Goal: Task Accomplishment & Management: Complete application form

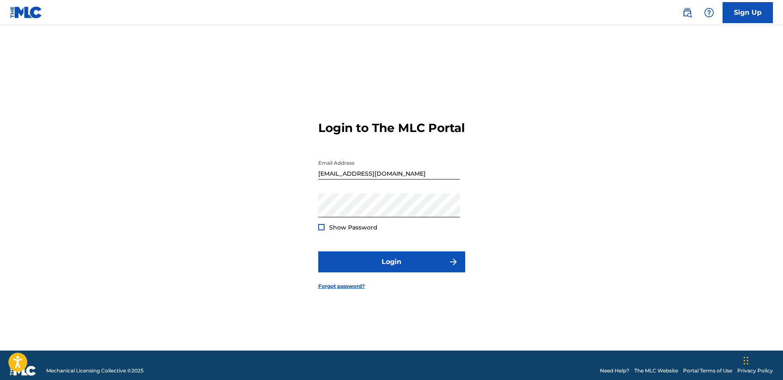
click at [323, 230] on div at bounding box center [321, 227] width 6 height 6
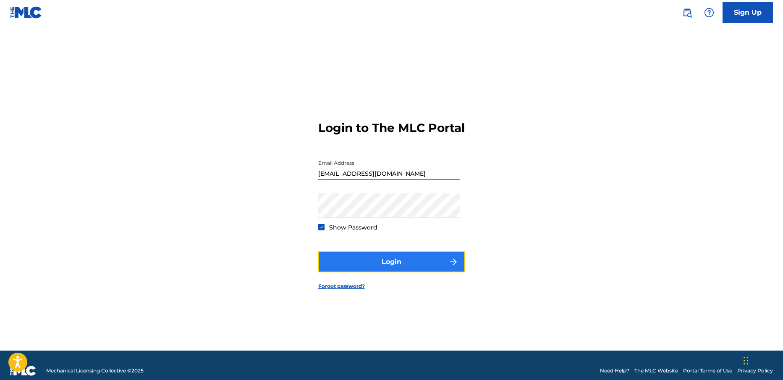
click at [382, 272] on button "Login" at bounding box center [391, 261] width 147 height 21
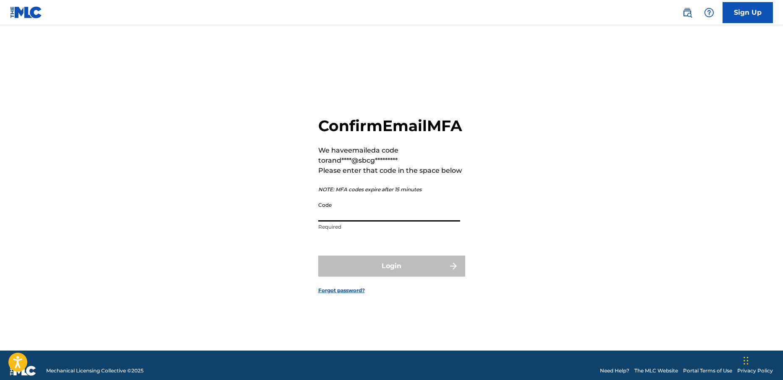
paste input "943218"
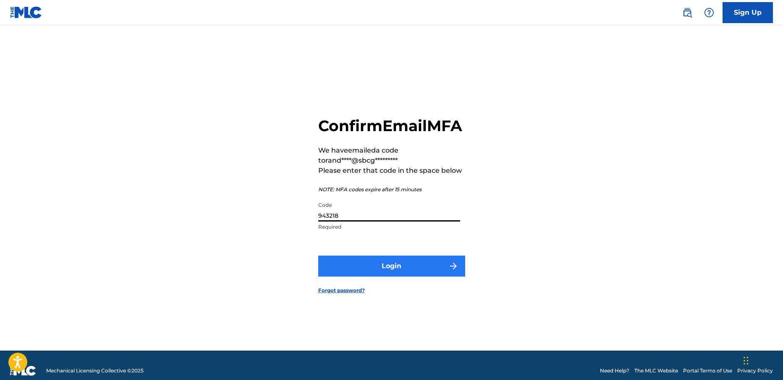
type input "943218"
click at [374, 274] on button "Login" at bounding box center [391, 265] width 147 height 21
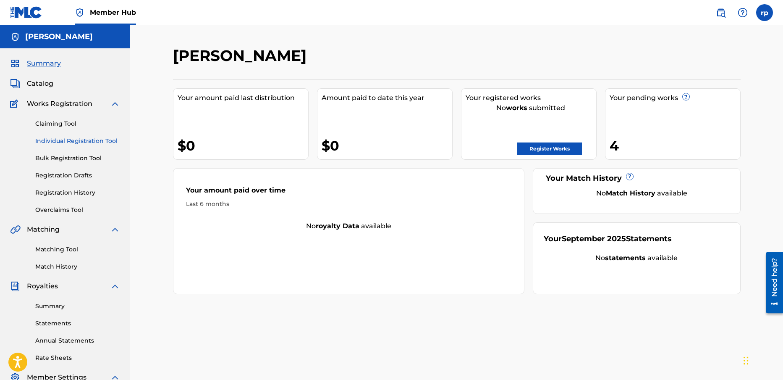
click at [90, 139] on link "Individual Registration Tool" at bounding box center [77, 141] width 85 height 9
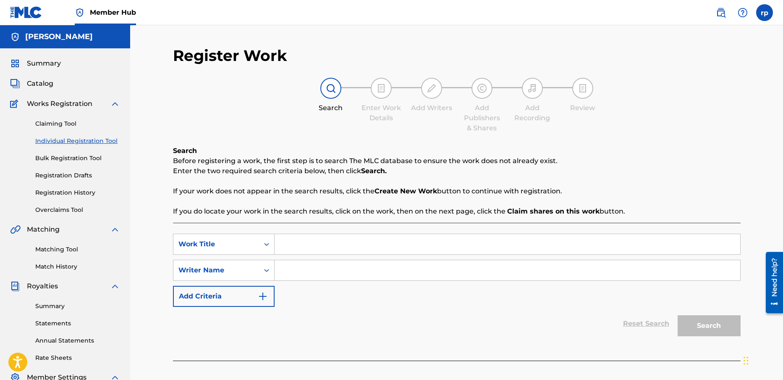
click at [302, 244] on input "Search Form" at bounding box center [508, 244] width 466 height 20
type input "back stage women"
click at [307, 271] on input "Search Form" at bounding box center [508, 270] width 466 height 20
type input "r"
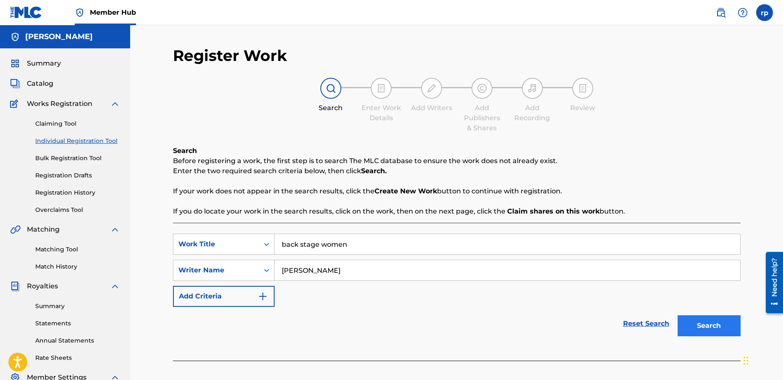
type input "[PERSON_NAME]"
click at [712, 326] on button "Search" at bounding box center [709, 325] width 63 height 21
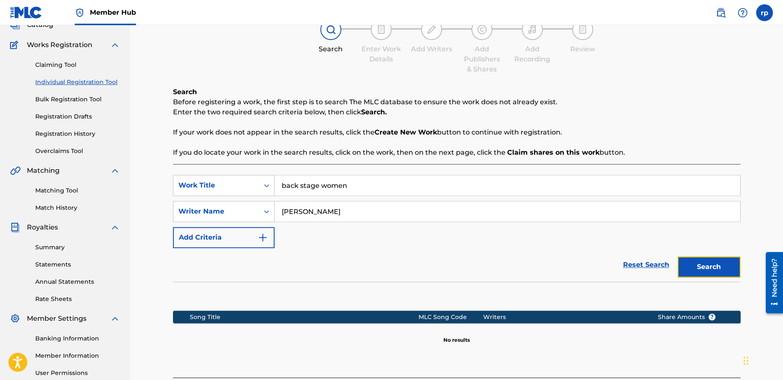
scroll to position [60, 0]
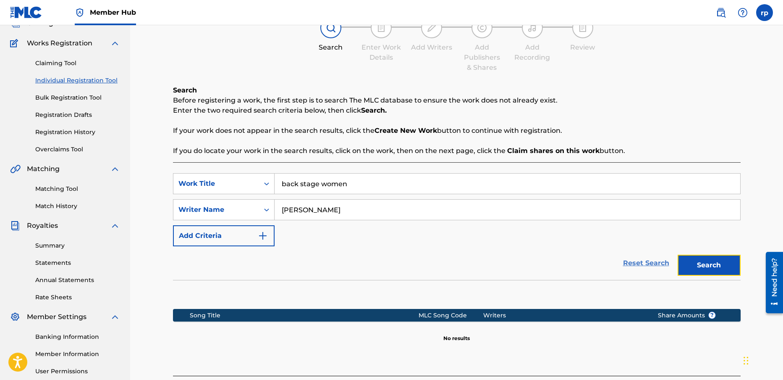
click at [654, 265] on link "Reset Search" at bounding box center [646, 263] width 55 height 18
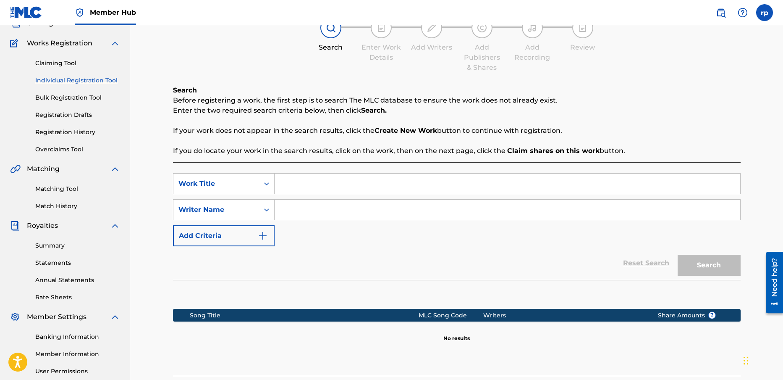
click at [307, 183] on input "Search Form" at bounding box center [508, 183] width 466 height 20
type input "back stage woman"
click at [312, 209] on input "Search Form" at bounding box center [508, 210] width 466 height 20
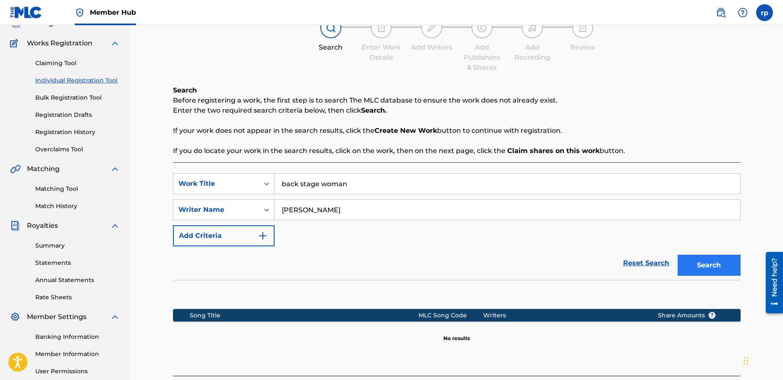
type input "[PERSON_NAME]"
click at [708, 263] on button "Search" at bounding box center [709, 265] width 63 height 21
click at [630, 263] on link "Reset Search" at bounding box center [646, 263] width 55 height 18
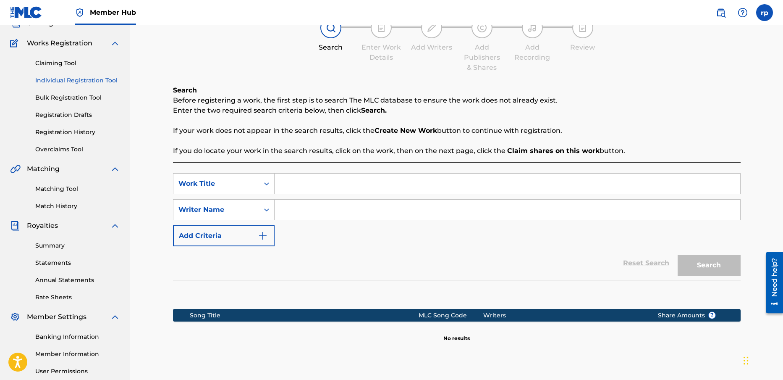
click at [292, 183] on input "Search Form" at bounding box center [508, 183] width 466 height 20
type input "back stage women"
click at [298, 209] on input "Search Form" at bounding box center [508, 210] width 466 height 20
type input "divine rite"
click at [713, 263] on button "Search" at bounding box center [709, 265] width 63 height 21
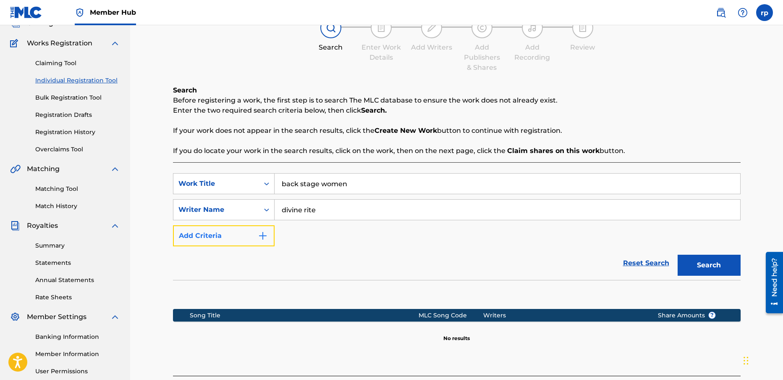
click at [264, 235] on img "Search Form" at bounding box center [263, 236] width 10 height 10
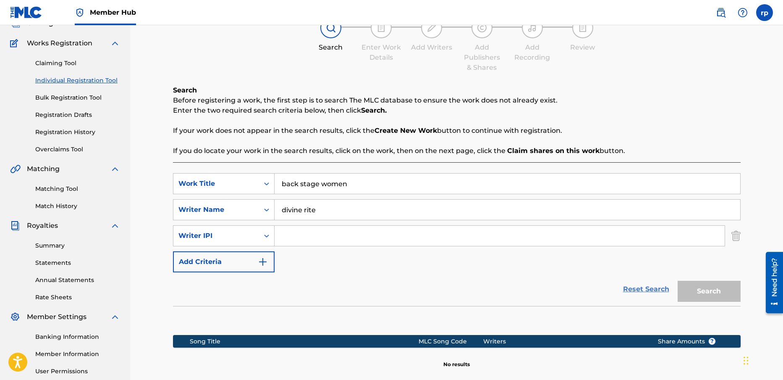
click at [642, 290] on link "Reset Search" at bounding box center [646, 289] width 55 height 18
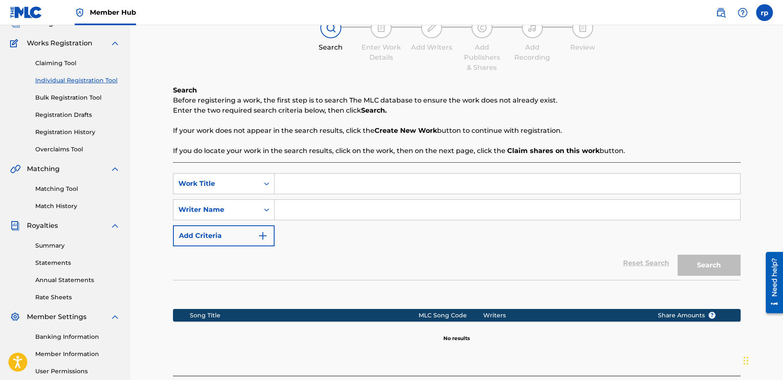
click at [298, 183] on input "Search Form" at bounding box center [508, 183] width 466 height 20
type input "planet earth"
click at [305, 213] on input "Search Form" at bounding box center [508, 210] width 466 height 20
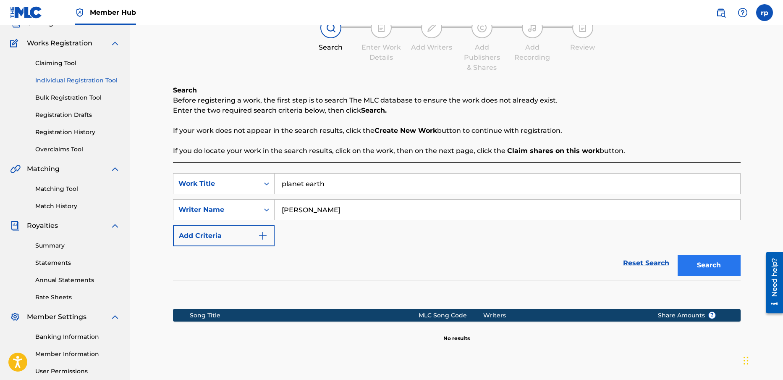
type input "[PERSON_NAME]"
click at [705, 263] on button "Search" at bounding box center [709, 265] width 63 height 21
click at [83, 131] on link "Registration History" at bounding box center [77, 132] width 85 height 9
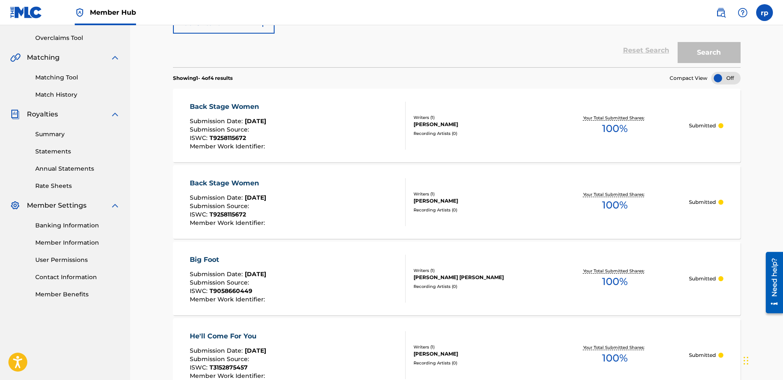
scroll to position [175, 0]
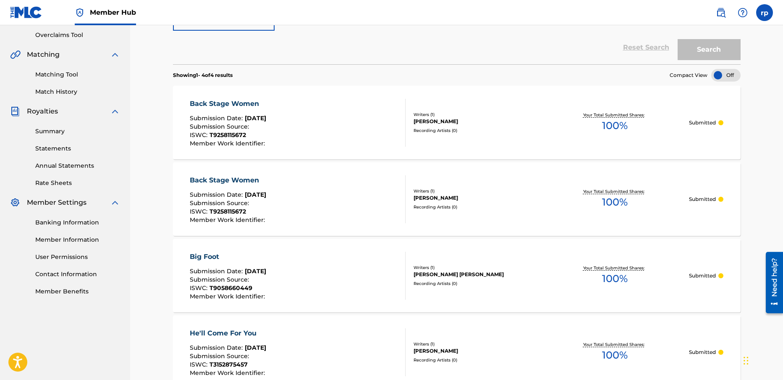
click at [611, 121] on span "100 %" at bounding box center [615, 125] width 26 height 15
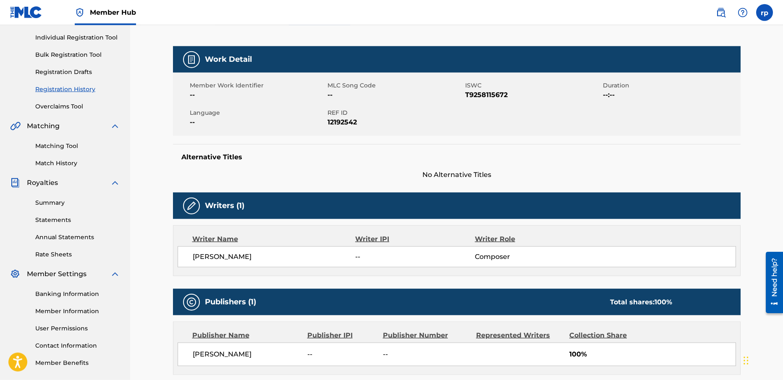
scroll to position [104, 0]
click at [190, 208] on img at bounding box center [192, 205] width 10 height 10
click at [224, 205] on h5 "Writers (1)" at bounding box center [224, 205] width 39 height 10
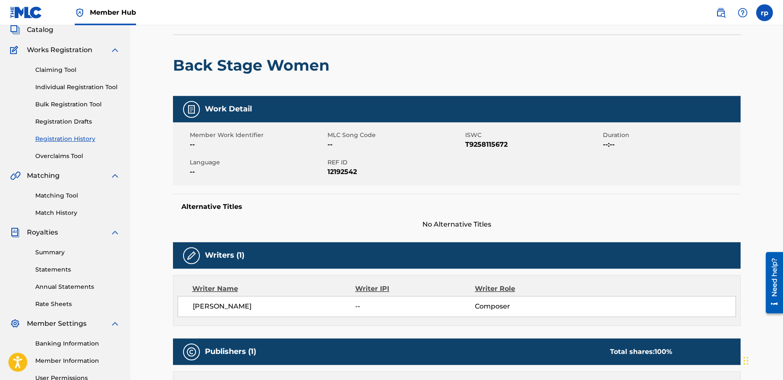
scroll to position [43, 0]
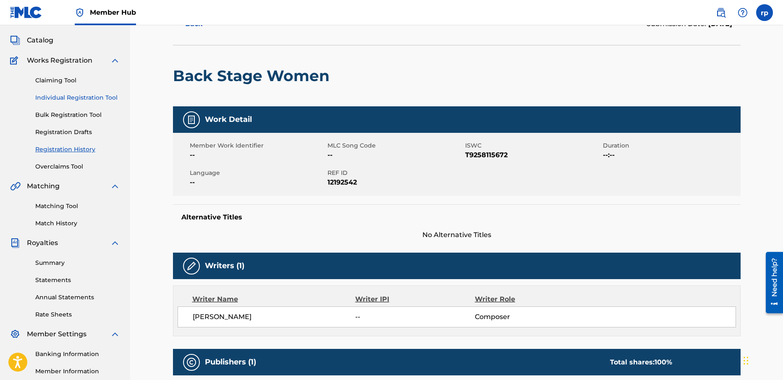
click at [68, 95] on link "Individual Registration Tool" at bounding box center [77, 97] width 85 height 9
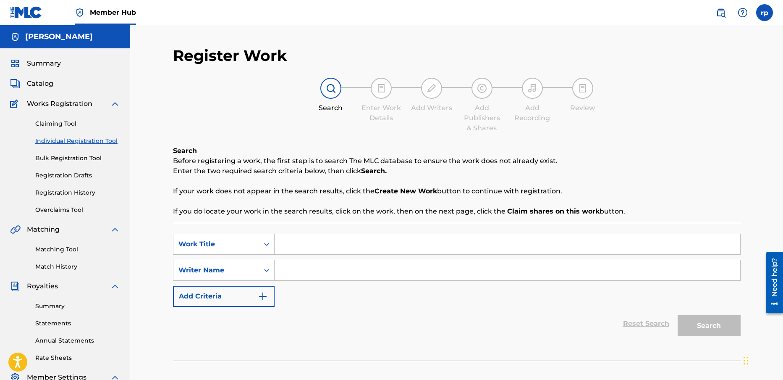
click at [287, 243] on input "Search Form" at bounding box center [508, 244] width 466 height 20
type input "silent but deadly"
click at [287, 271] on input "Search Form" at bounding box center [508, 270] width 466 height 20
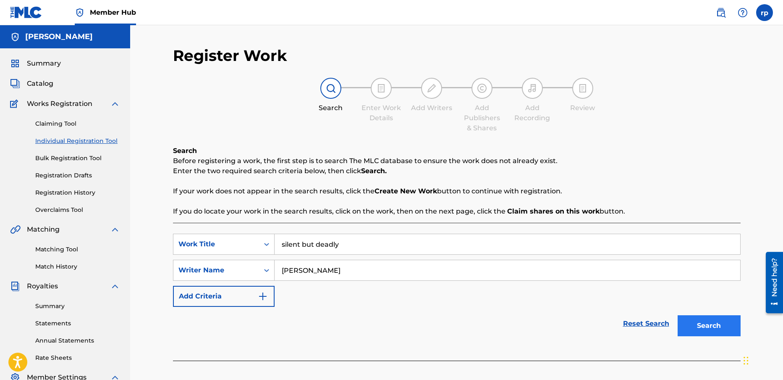
type input "[PERSON_NAME]"
click at [710, 321] on button "Search" at bounding box center [709, 325] width 63 height 21
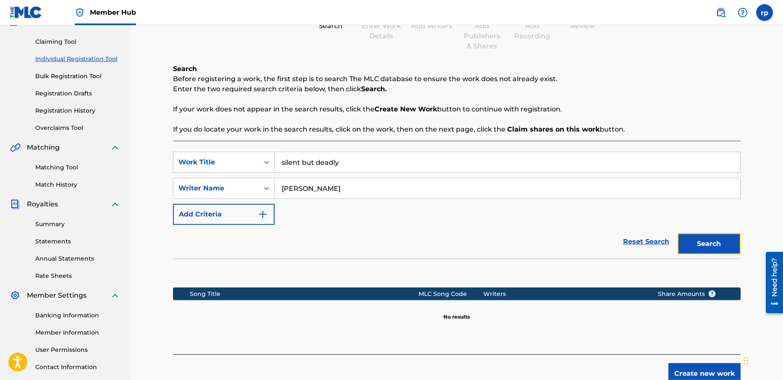
scroll to position [94, 0]
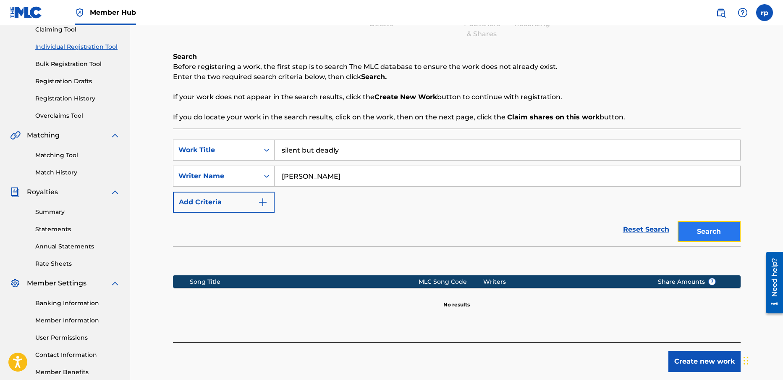
click at [712, 229] on button "Search" at bounding box center [709, 231] width 63 height 21
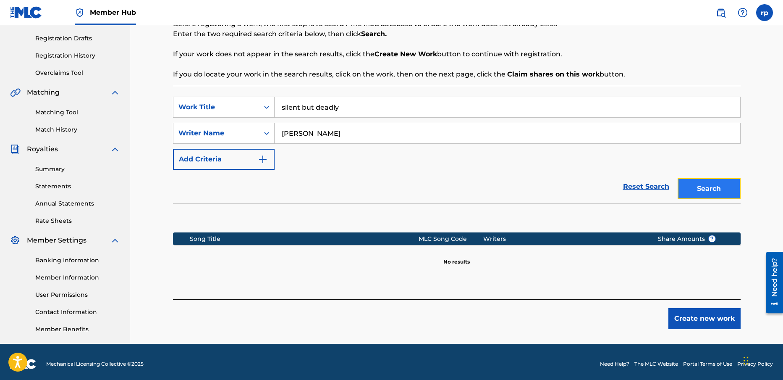
scroll to position [141, 0]
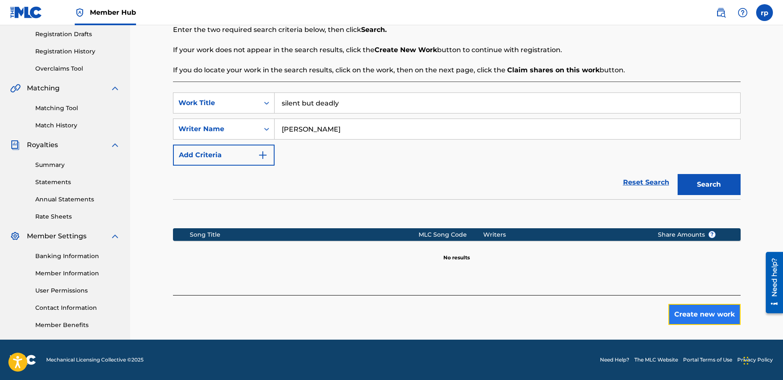
click at [698, 311] on button "Create new work" at bounding box center [705, 314] width 72 height 21
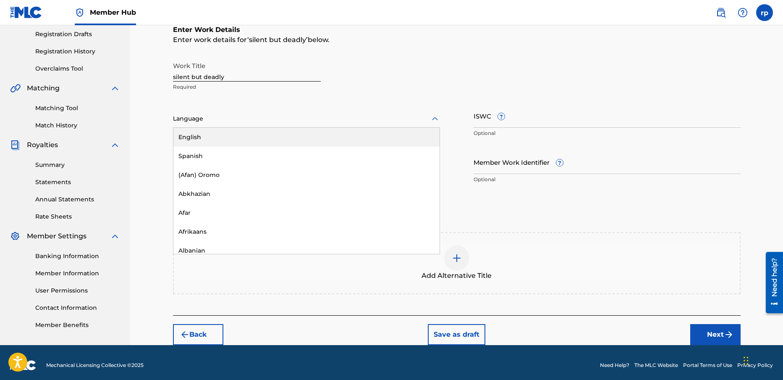
click at [208, 118] on div at bounding box center [306, 118] width 267 height 11
click at [200, 134] on div "English" at bounding box center [306, 137] width 266 height 19
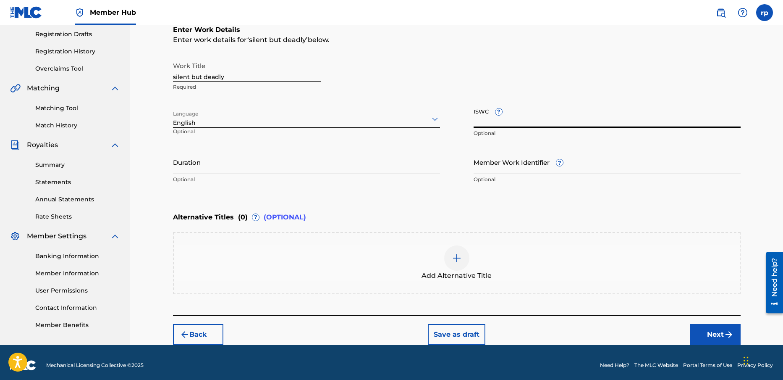
click at [507, 117] on input "ISWC ?" at bounding box center [607, 116] width 267 height 24
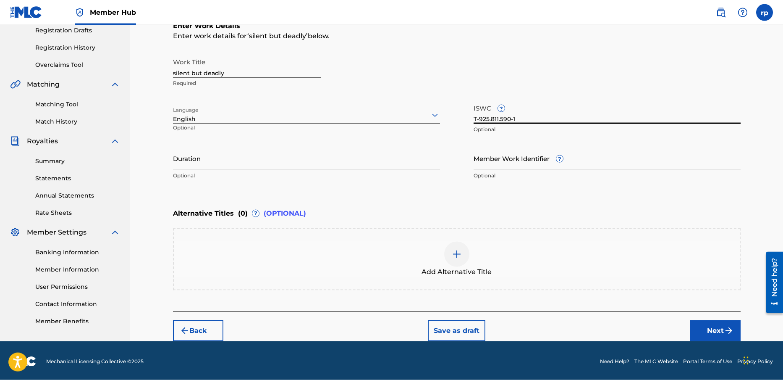
scroll to position [147, 0]
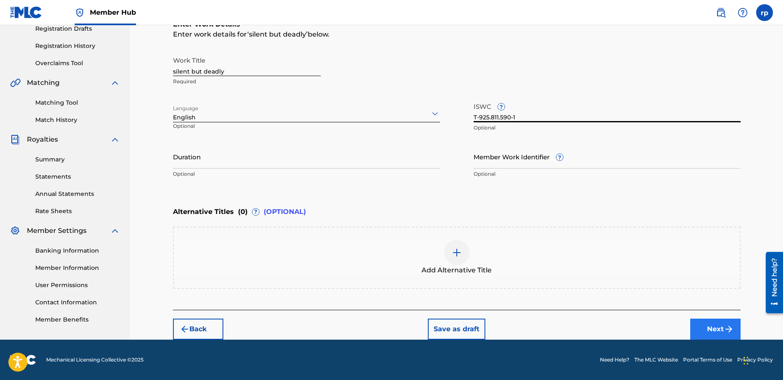
type input "T-925.811.590-1"
click at [716, 330] on button "Next" at bounding box center [716, 328] width 50 height 21
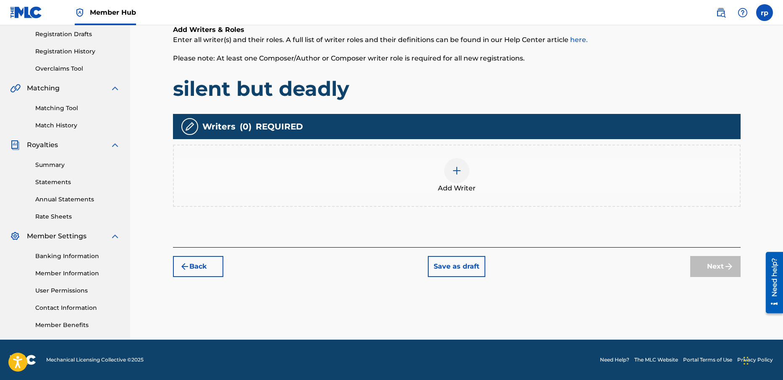
click at [458, 172] on img at bounding box center [457, 171] width 10 height 10
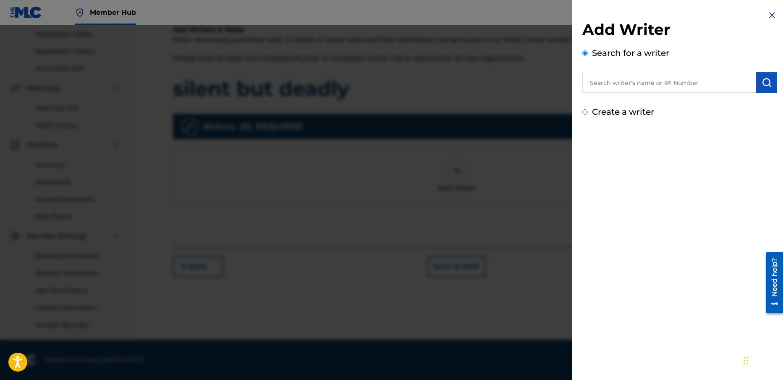
click at [584, 111] on input "Create a writer" at bounding box center [585, 111] width 5 height 5
radio input "false"
radio input "true"
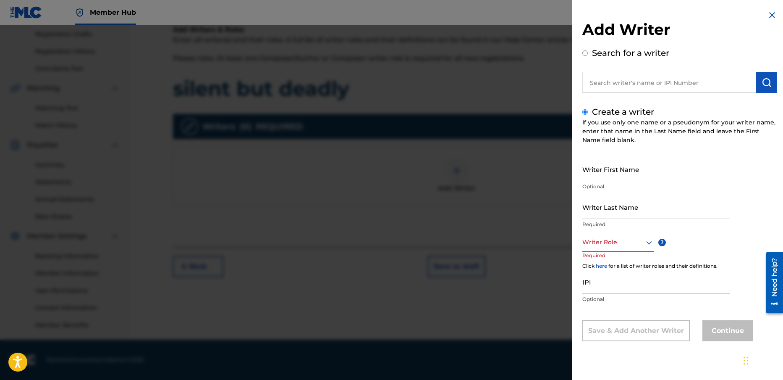
click at [604, 173] on input "Writer First Name" at bounding box center [657, 169] width 148 height 24
type input "R"
type input "[PERSON_NAME]"
click at [602, 209] on input "Writer Last Name" at bounding box center [657, 207] width 148 height 24
type input "[PERSON_NAME]"
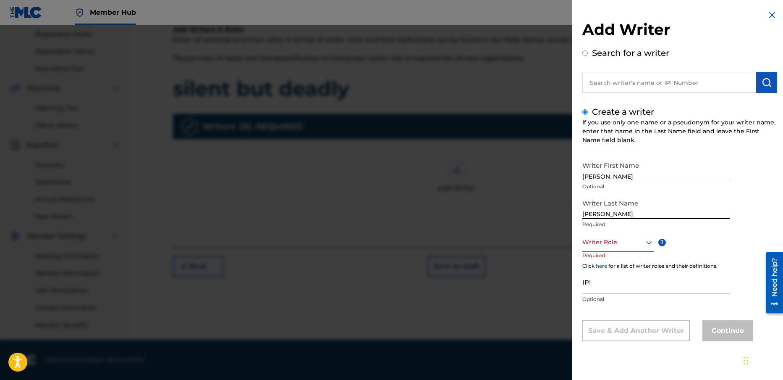
click at [613, 239] on div at bounding box center [619, 242] width 72 height 11
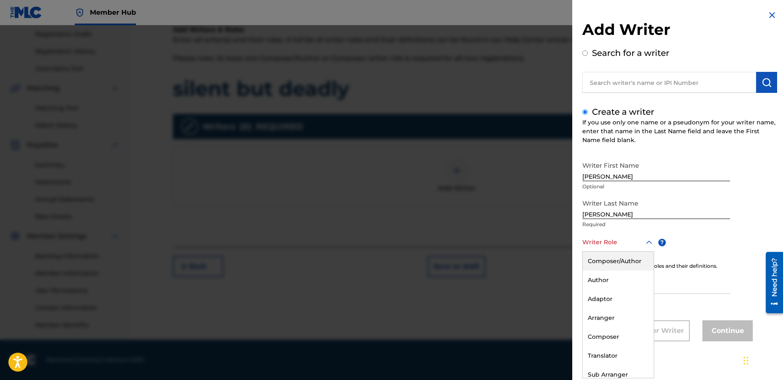
click at [617, 261] on div "Composer/Author" at bounding box center [618, 261] width 71 height 19
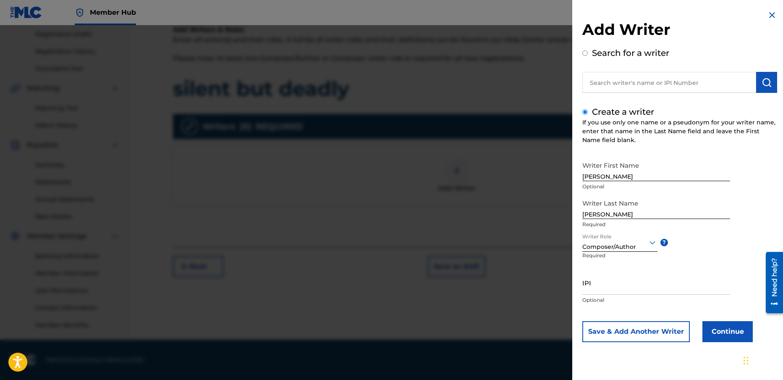
click at [638, 245] on div at bounding box center [620, 242] width 75 height 11
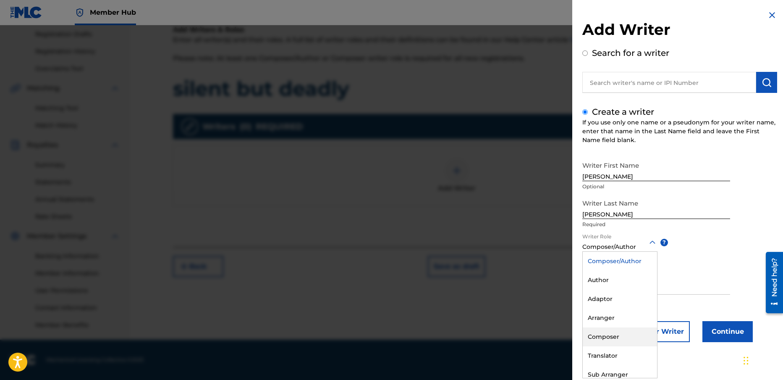
click at [615, 336] on div "Composer" at bounding box center [620, 336] width 74 height 19
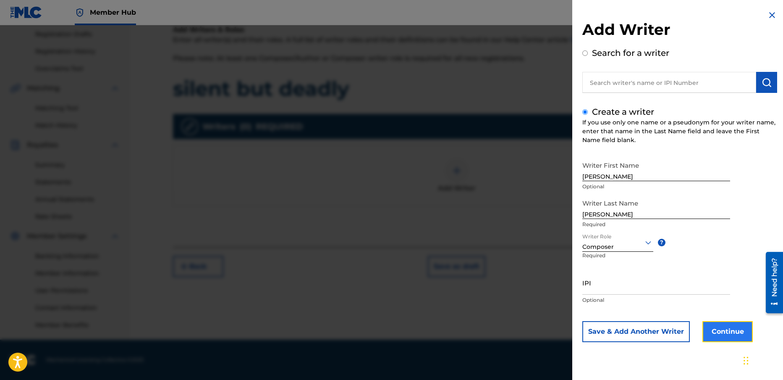
click at [723, 328] on button "Continue" at bounding box center [728, 331] width 50 height 21
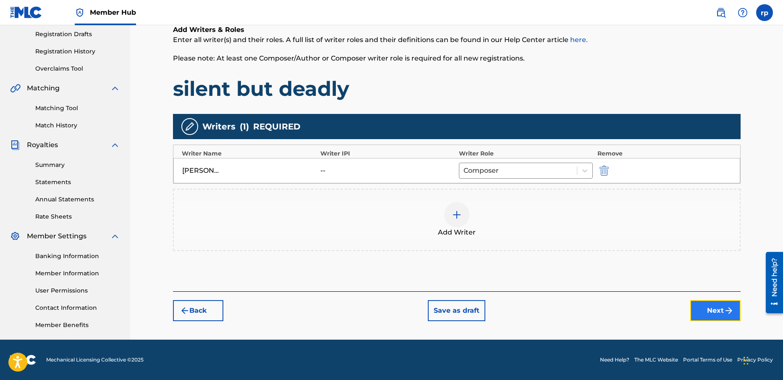
click at [720, 311] on button "Next" at bounding box center [716, 310] width 50 height 21
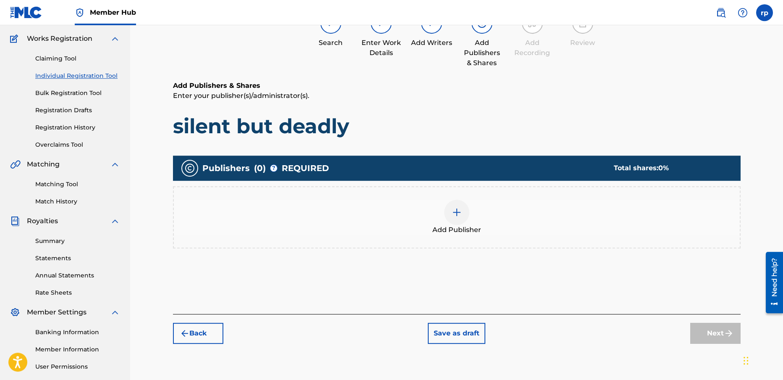
scroll to position [71, 0]
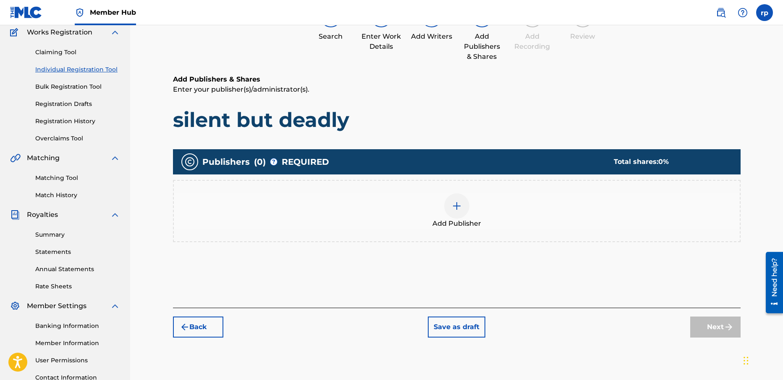
click at [472, 212] on div "Add Publisher" at bounding box center [457, 210] width 566 height 35
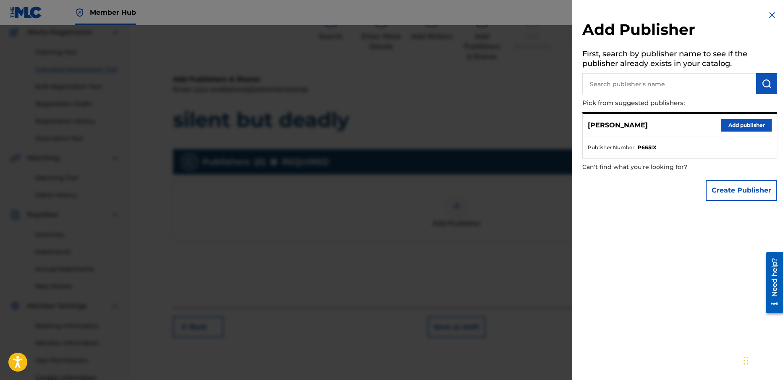
click at [648, 126] on div "[PERSON_NAME] Add publisher" at bounding box center [680, 125] width 194 height 23
drag, startPoint x: 648, startPoint y: 126, endPoint x: 586, endPoint y: 129, distance: 61.8
click at [586, 129] on div "[PERSON_NAME] Add publisher" at bounding box center [680, 125] width 194 height 23
click at [732, 189] on button "Create Publisher" at bounding box center [741, 190] width 71 height 21
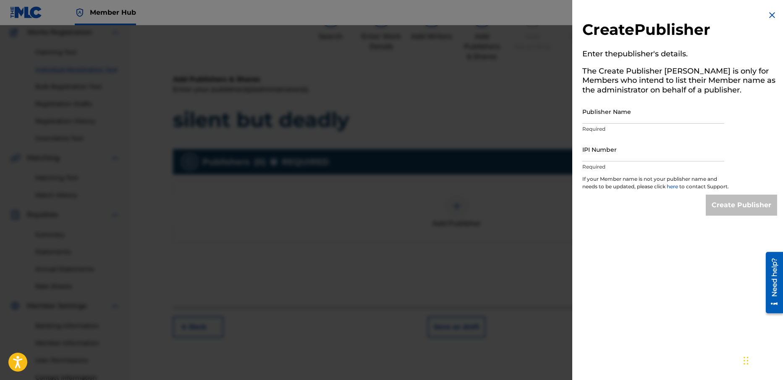
click at [768, 14] on img at bounding box center [772, 15] width 10 height 10
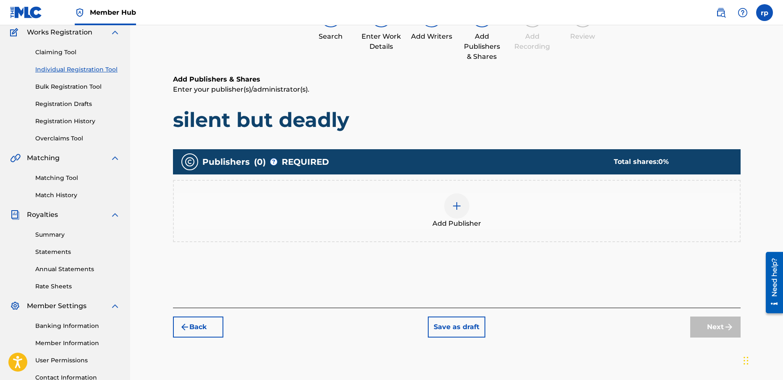
click at [454, 205] on img at bounding box center [457, 206] width 10 height 10
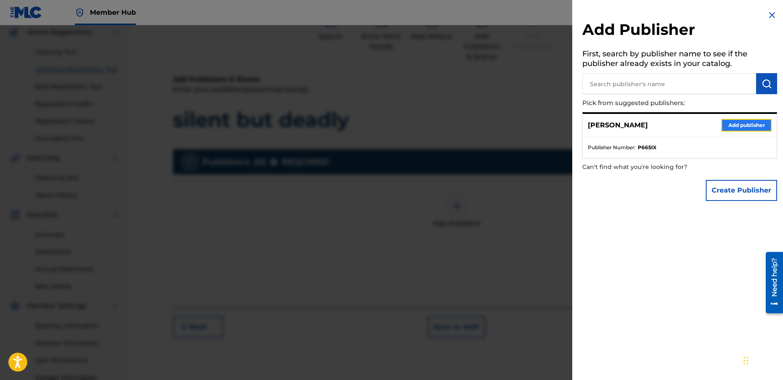
click at [748, 125] on button "Add publisher" at bounding box center [747, 125] width 50 height 13
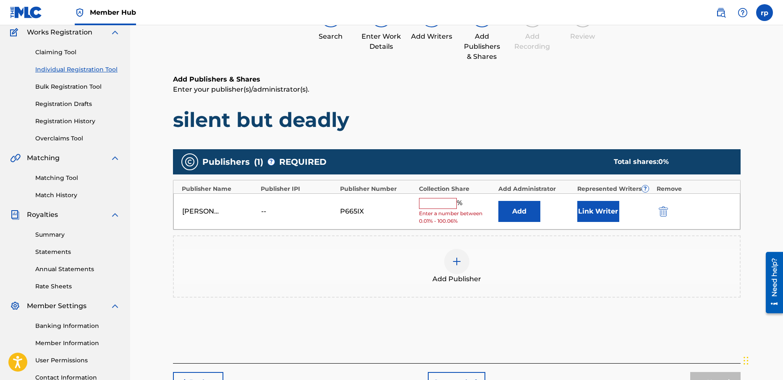
click at [430, 202] on input "text" at bounding box center [438, 203] width 38 height 11
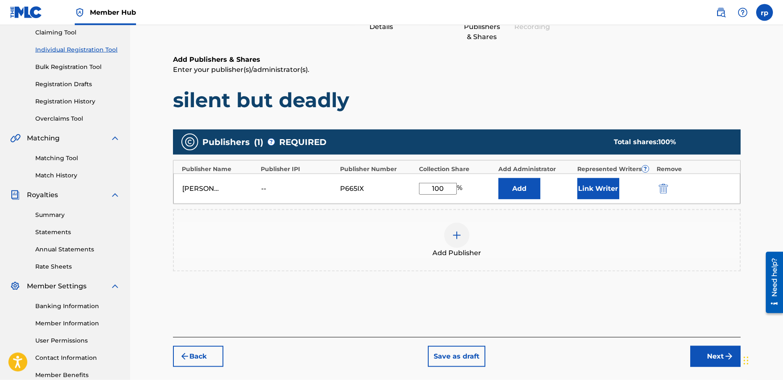
scroll to position [112, 0]
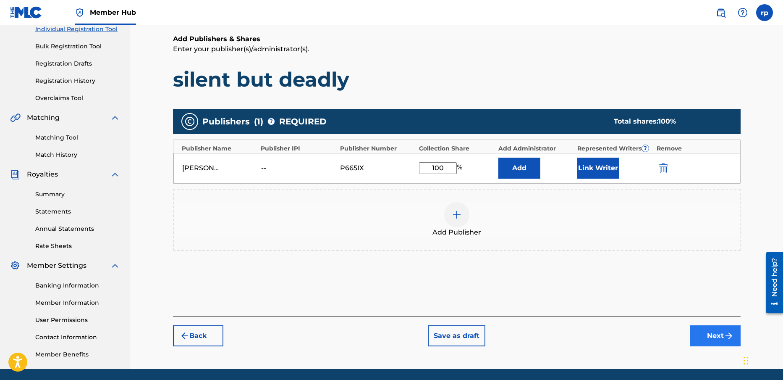
type input "100"
click at [713, 331] on button "Next" at bounding box center [716, 335] width 50 height 21
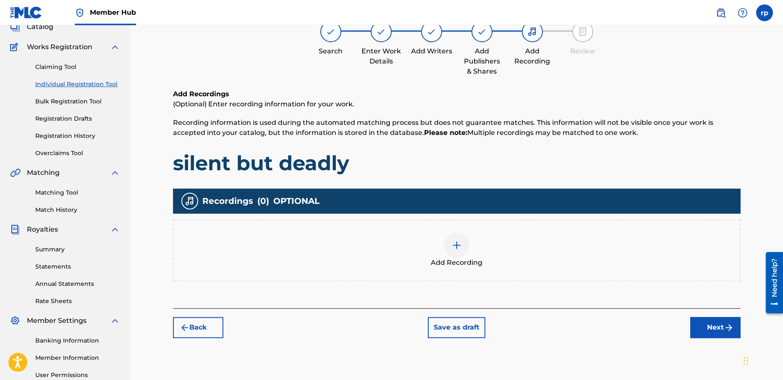
scroll to position [58, 0]
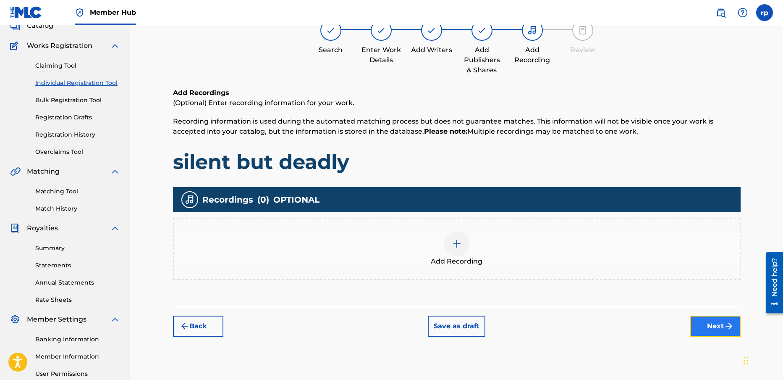
click at [713, 320] on button "Next" at bounding box center [716, 325] width 50 height 21
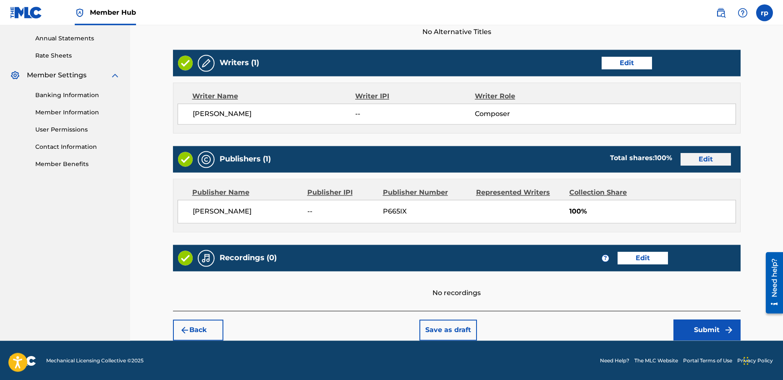
scroll to position [303, 0]
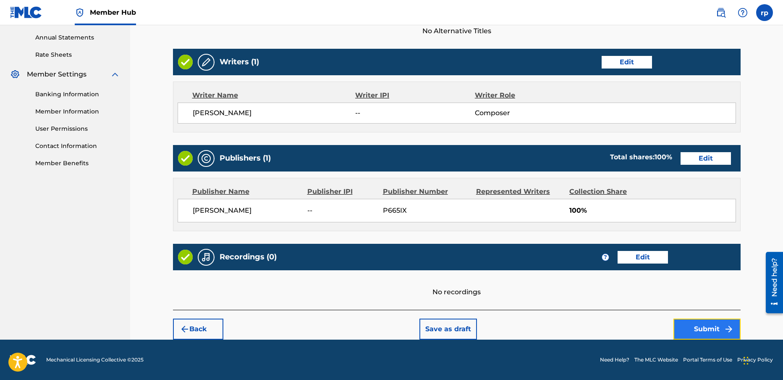
click at [707, 326] on button "Submit" at bounding box center [707, 328] width 67 height 21
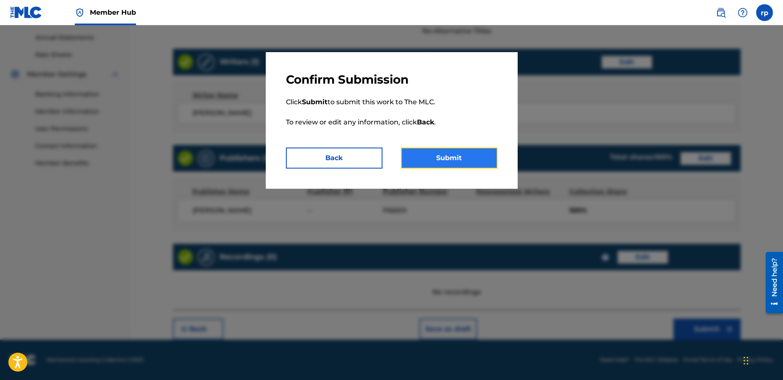
click at [449, 155] on button "Submit" at bounding box center [449, 157] width 97 height 21
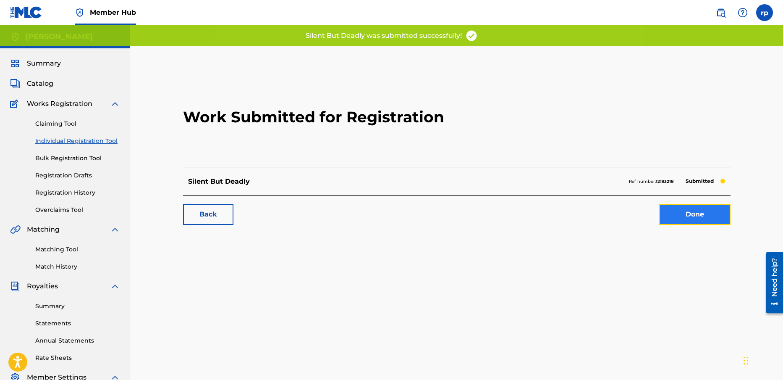
click at [699, 210] on link "Done" at bounding box center [695, 214] width 71 height 21
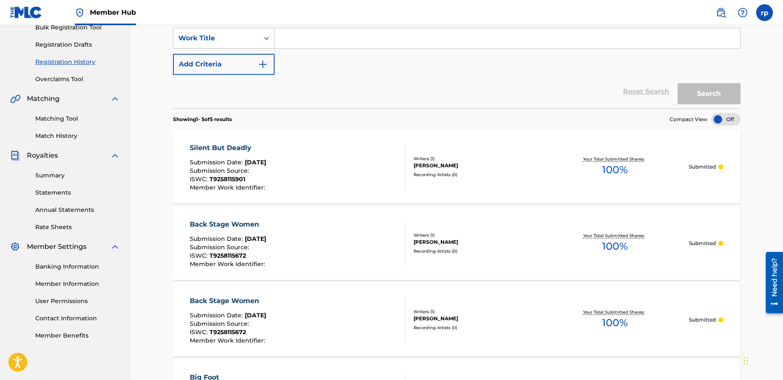
scroll to position [114, 0]
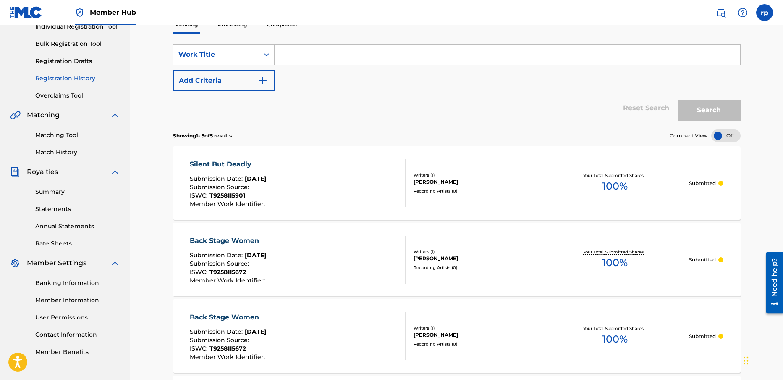
click at [225, 161] on div "Silent But Deadly" at bounding box center [228, 164] width 77 height 10
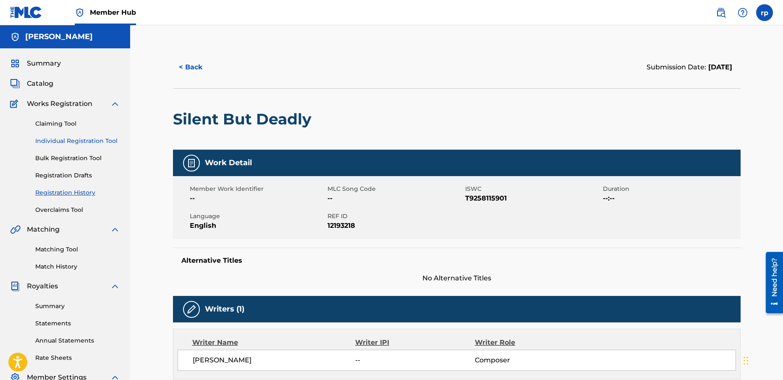
click at [83, 139] on link "Individual Registration Tool" at bounding box center [77, 141] width 85 height 9
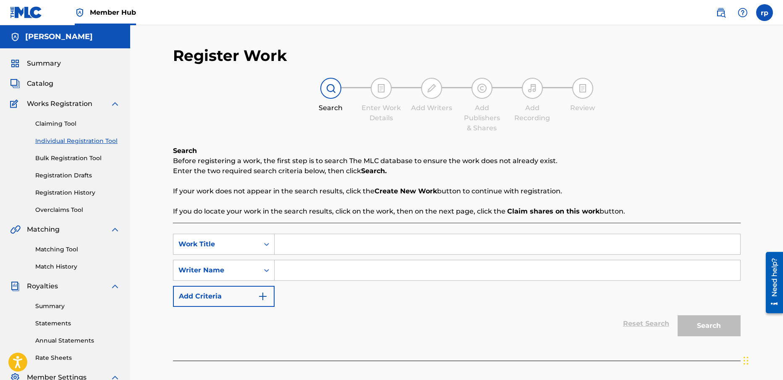
click at [299, 245] on input "Search Form" at bounding box center [508, 244] width 466 height 20
type input "silent but deadly"
click at [304, 273] on input "Search Form" at bounding box center [508, 270] width 466 height 20
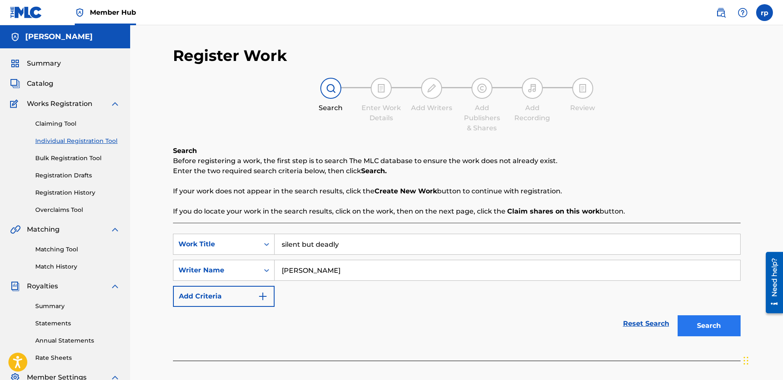
type input "[PERSON_NAME]"
click at [722, 319] on button "Search" at bounding box center [709, 325] width 63 height 21
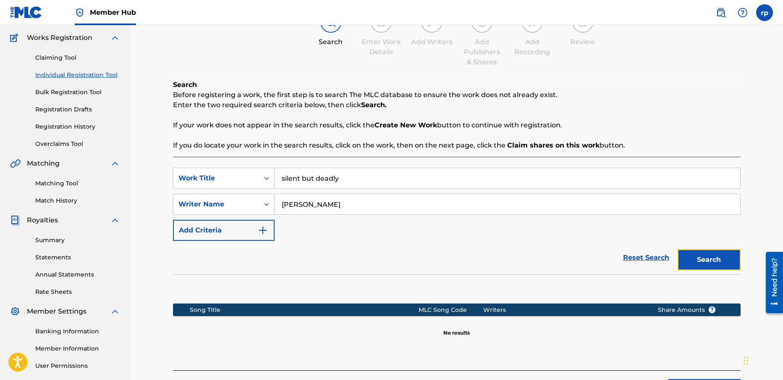
scroll to position [67, 0]
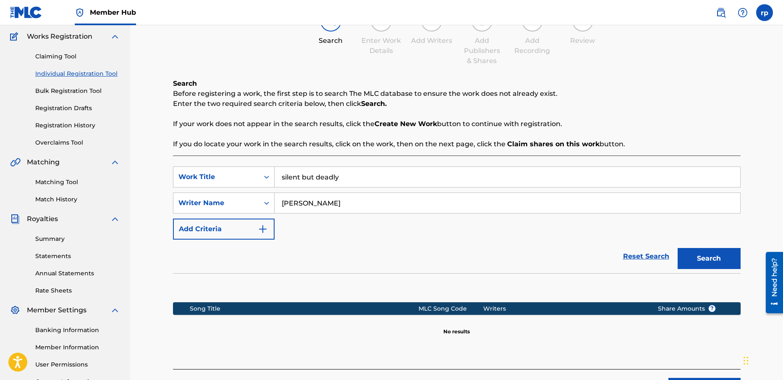
click at [72, 71] on link "Individual Registration Tool" at bounding box center [77, 73] width 85 height 9
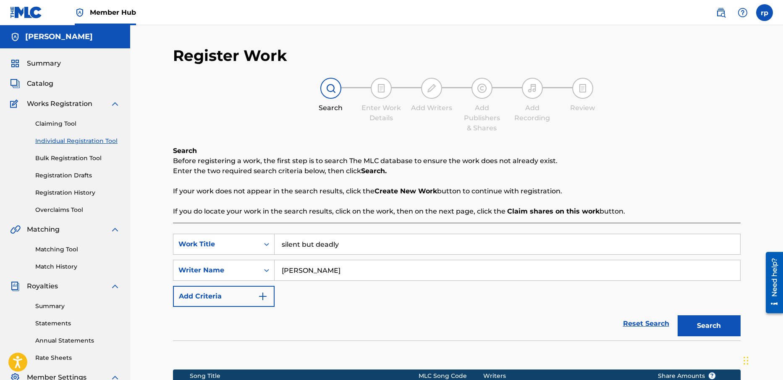
drag, startPoint x: 367, startPoint y: 242, endPoint x: 245, endPoint y: 241, distance: 121.8
click at [275, 241] on input "silent but deadly" at bounding box center [508, 244] width 466 height 20
type input "the day the earth stood still"
click at [371, 273] on input "[PERSON_NAME]" at bounding box center [508, 270] width 466 height 20
click at [697, 326] on button "Search" at bounding box center [709, 325] width 63 height 21
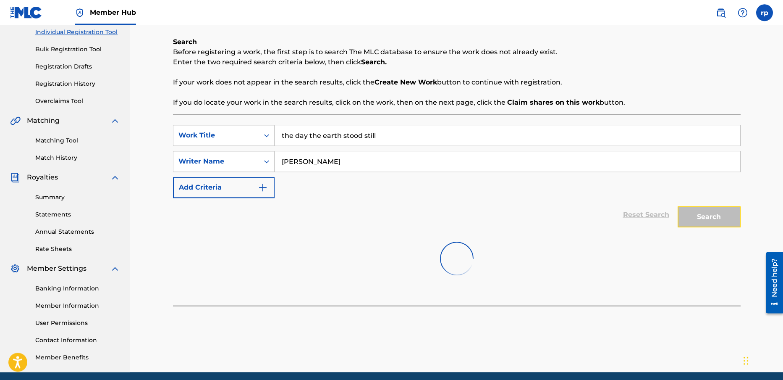
scroll to position [121, 0]
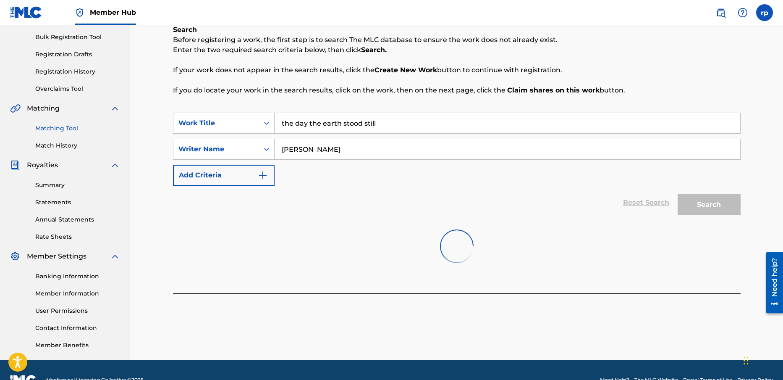
click at [53, 128] on link "Matching Tool" at bounding box center [77, 128] width 85 height 9
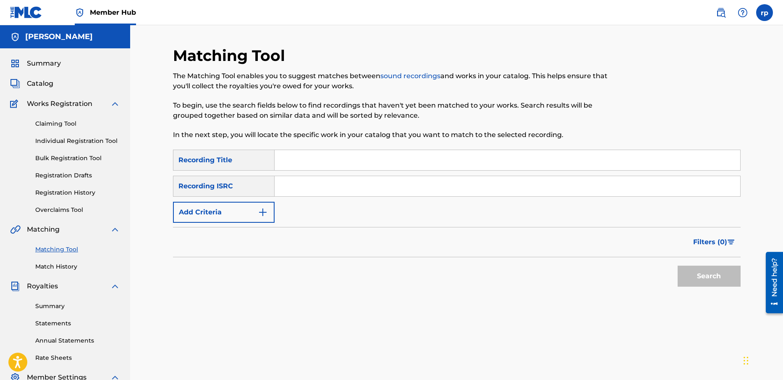
click at [286, 157] on input "Search Form" at bounding box center [508, 160] width 466 height 20
type input "back stage women"
click at [296, 187] on input "Search Form" at bounding box center [508, 186] width 466 height 20
click at [717, 275] on button "Search" at bounding box center [709, 275] width 63 height 21
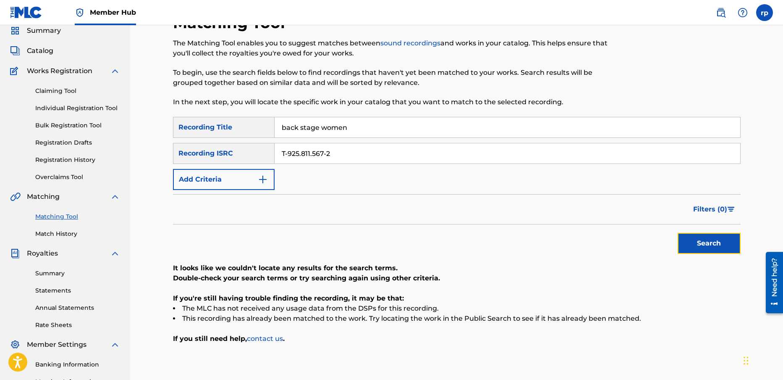
scroll to position [34, 0]
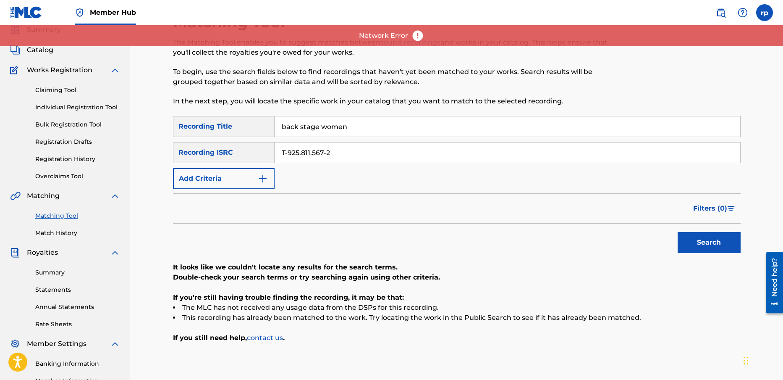
click at [346, 150] on input "T-925.811.567-2" at bounding box center [508, 152] width 466 height 20
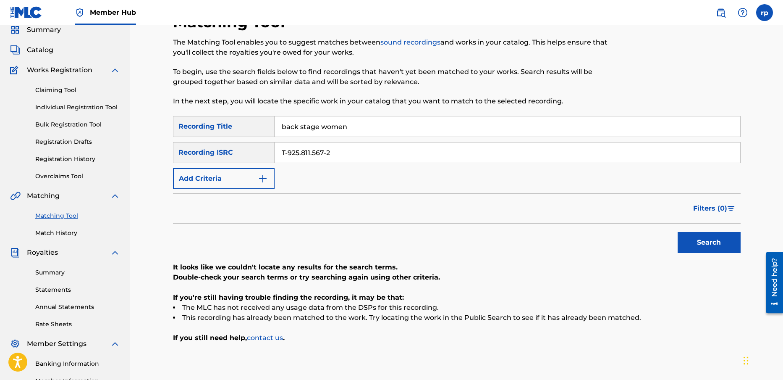
drag, startPoint x: 346, startPoint y: 150, endPoint x: 239, endPoint y: 157, distance: 106.5
click at [275, 153] on input "T-925.811.567-2" at bounding box center [508, 152] width 466 height 20
type input "T9258115672"
click at [702, 243] on button "Search" at bounding box center [709, 242] width 63 height 21
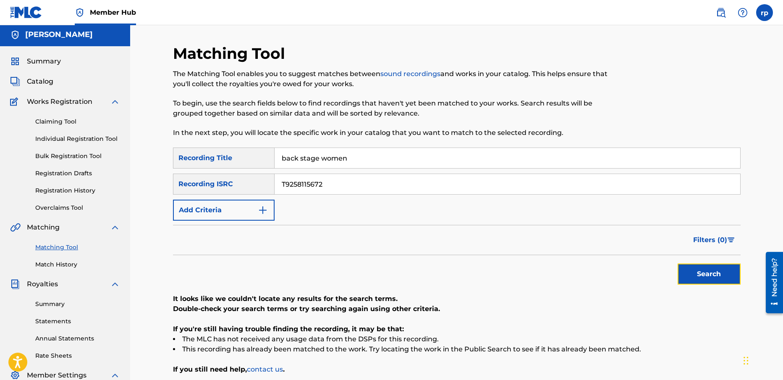
scroll to position [0, 0]
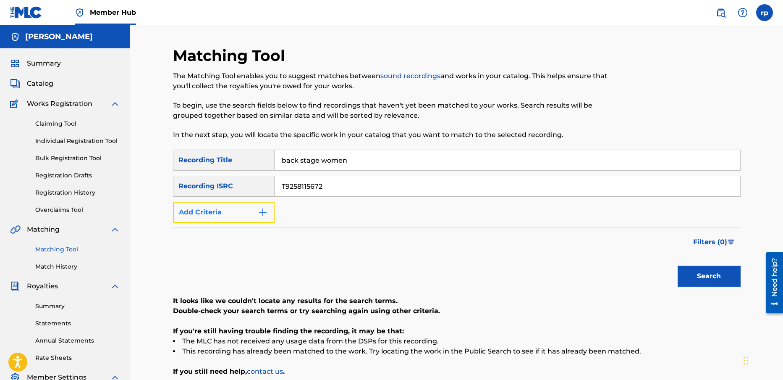
click at [262, 213] on img "Search Form" at bounding box center [263, 212] width 10 height 10
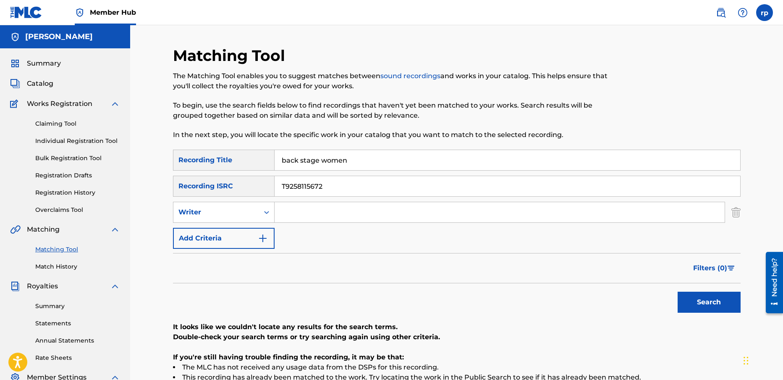
click at [292, 215] on input "Search Form" at bounding box center [500, 212] width 450 height 20
type input "[PERSON_NAME]"
click at [710, 305] on button "Search" at bounding box center [709, 302] width 63 height 21
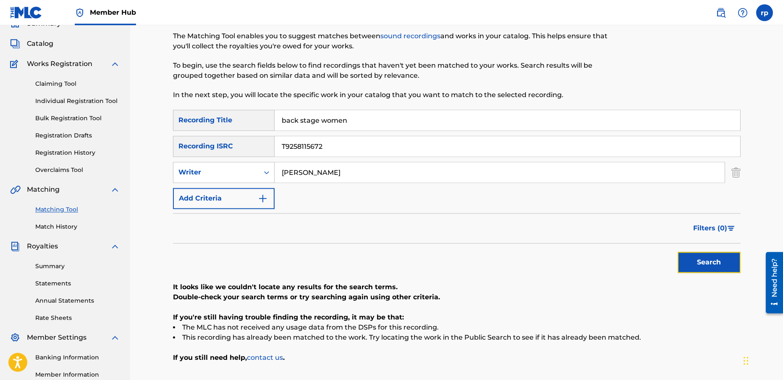
scroll to position [40, 0]
click at [58, 225] on link "Match History" at bounding box center [77, 226] width 85 height 9
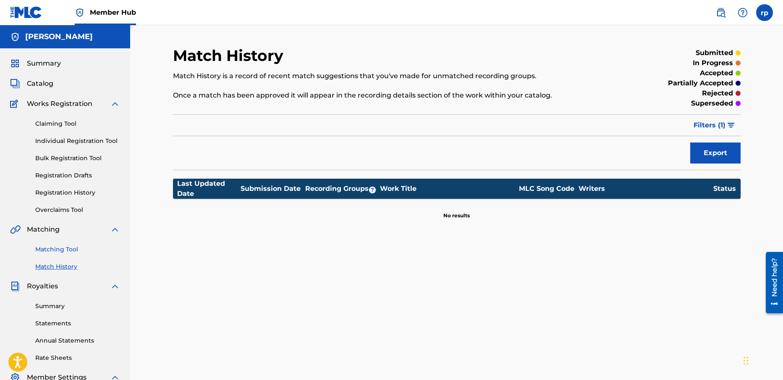
click at [56, 248] on link "Matching Tool" at bounding box center [77, 249] width 85 height 9
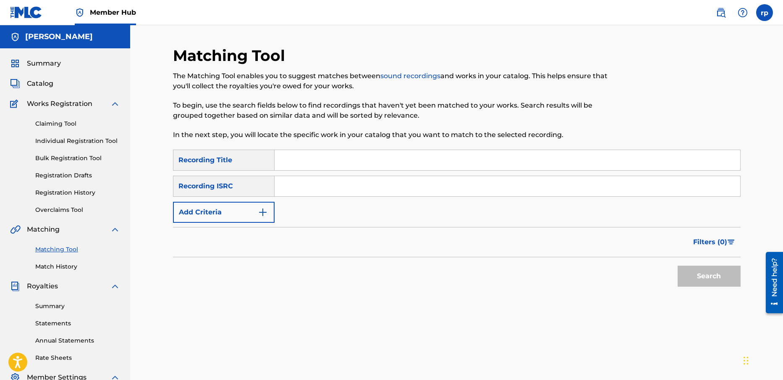
click at [34, 11] on img at bounding box center [26, 12] width 32 height 12
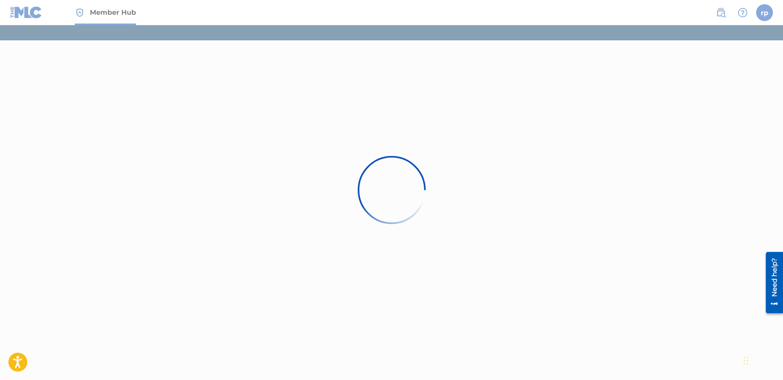
click at [37, 11] on div at bounding box center [391, 190] width 783 height 380
click at [180, 117] on div at bounding box center [391, 190] width 783 height 380
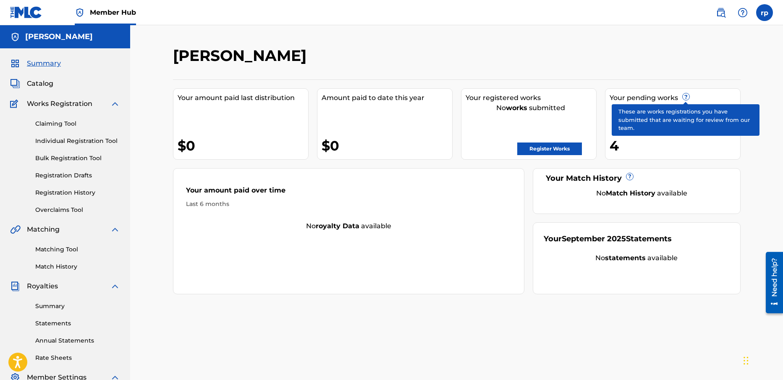
click at [687, 97] on span "?" at bounding box center [686, 96] width 7 height 7
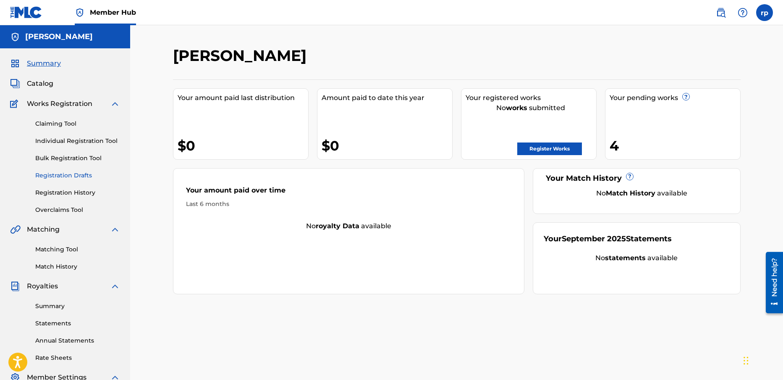
click at [47, 175] on link "Registration Drafts" at bounding box center [77, 175] width 85 height 9
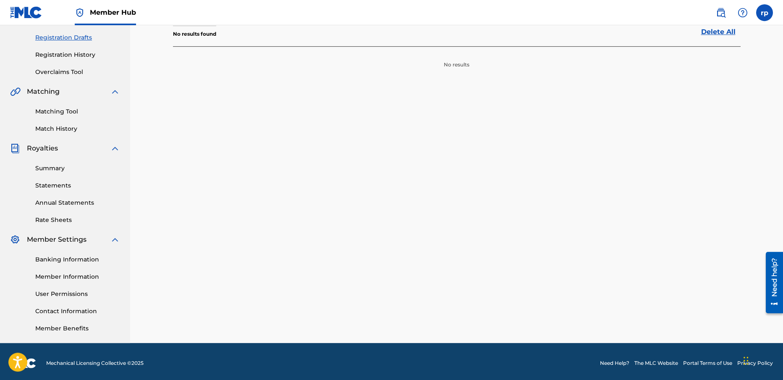
scroll to position [141, 0]
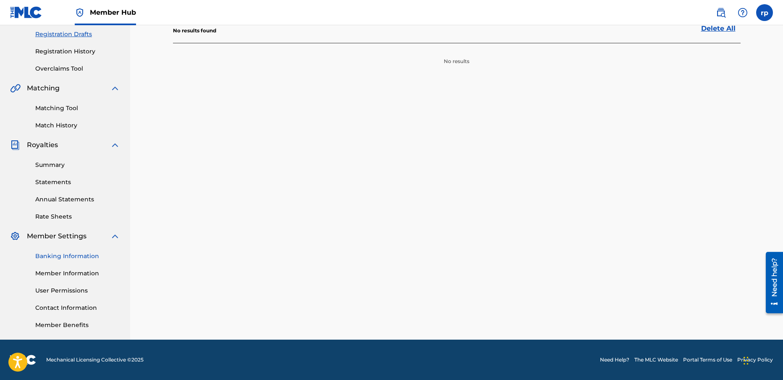
click at [44, 255] on link "Banking Information" at bounding box center [77, 256] width 85 height 9
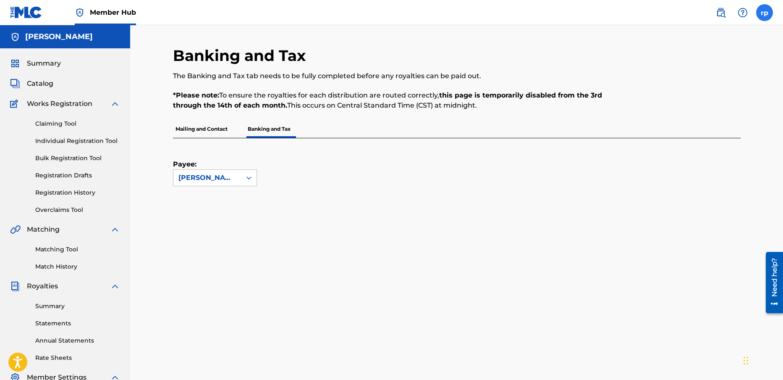
click at [764, 12] on label at bounding box center [765, 12] width 17 height 17
click at [765, 13] on input "rp [PERSON_NAME] [PERSON_NAME][EMAIL_ADDRESS][DOMAIN_NAME] Notification Prefere…" at bounding box center [765, 13] width 0 height 0
click at [681, 120] on p "Log out" at bounding box center [684, 119] width 20 height 8
click at [765, 13] on input "rp [PERSON_NAME] [PERSON_NAME][EMAIL_ADDRESS][DOMAIN_NAME] Notification Prefere…" at bounding box center [765, 13] width 0 height 0
